Goal: Navigation & Orientation: Find specific page/section

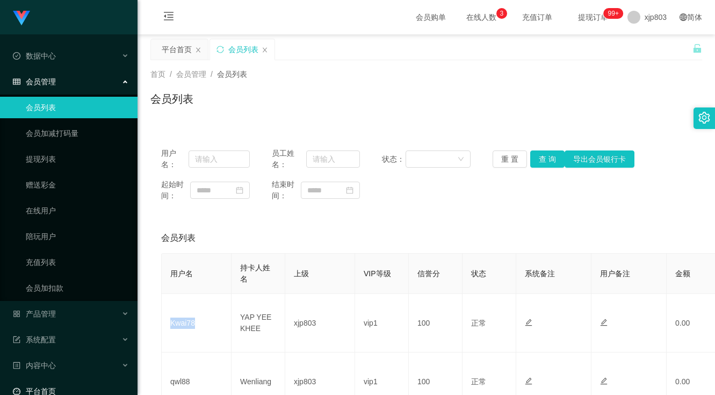
scroll to position [69, 0]
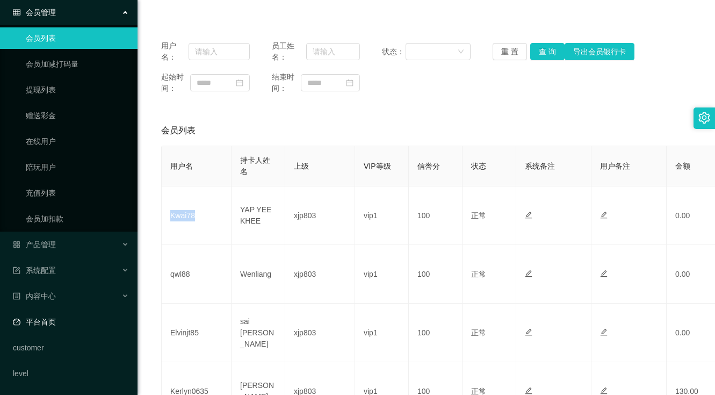
drag, startPoint x: 0, startPoint y: 0, endPoint x: 57, endPoint y: 322, distance: 326.9
click at [57, 322] on link "平台首页" at bounding box center [71, 321] width 116 height 21
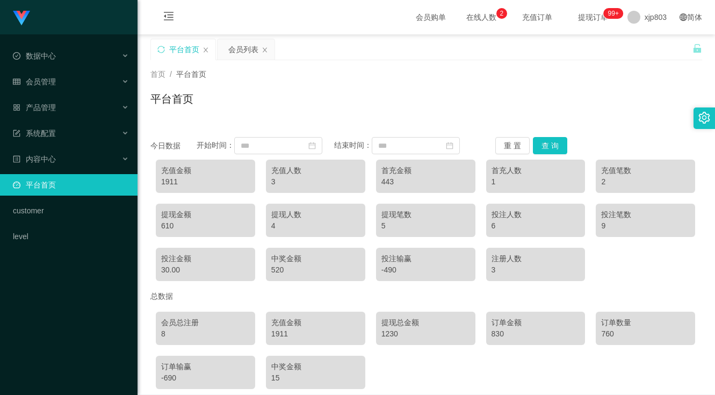
click at [473, 88] on div "首页 / 平台首页 / 平台首页" at bounding box center [426, 92] width 552 height 47
